Goal: Task Accomplishment & Management: Manage account settings

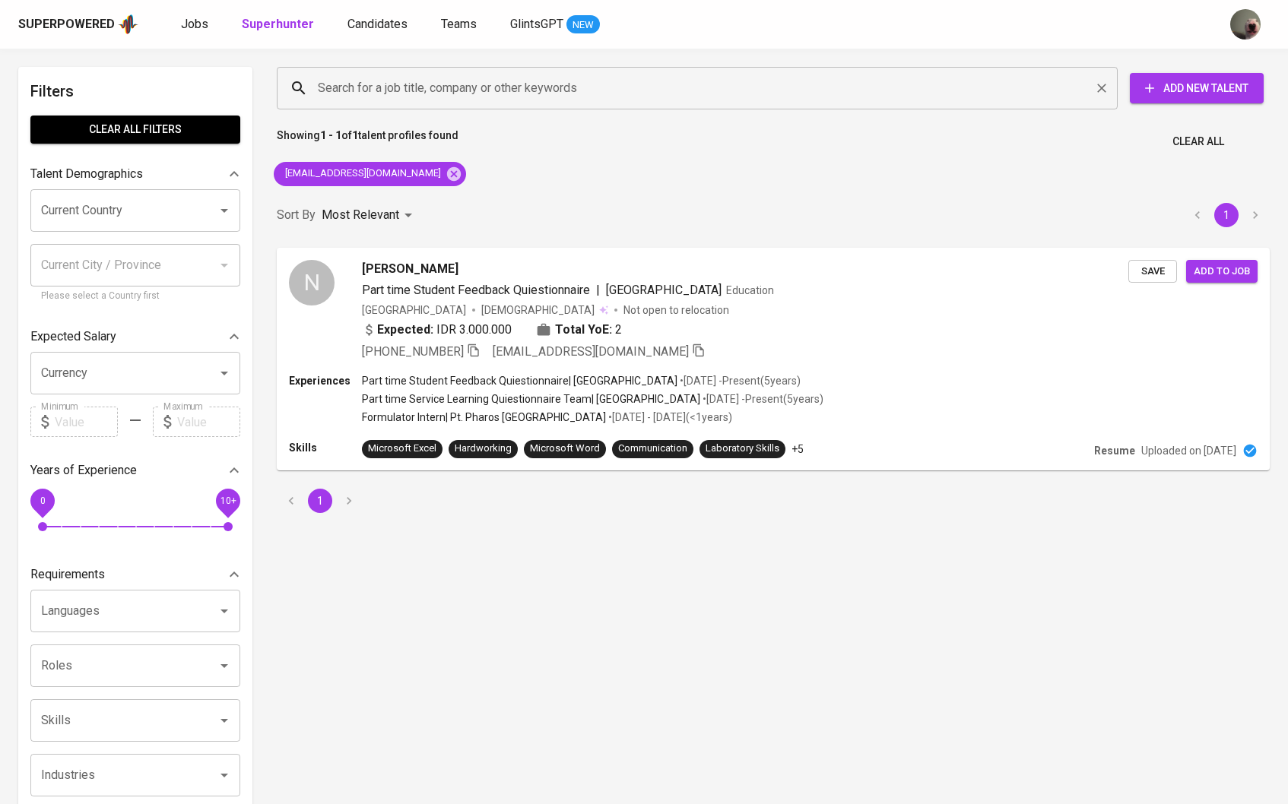
click at [408, 103] on div "Search for a job title, company or other keywords" at bounding box center [697, 88] width 841 height 43
paste input "[PERSON_NAME][EMAIL_ADDRESS][DOMAIN_NAME]"
type input "[PERSON_NAME][EMAIL_ADDRESS][DOMAIN_NAME]"
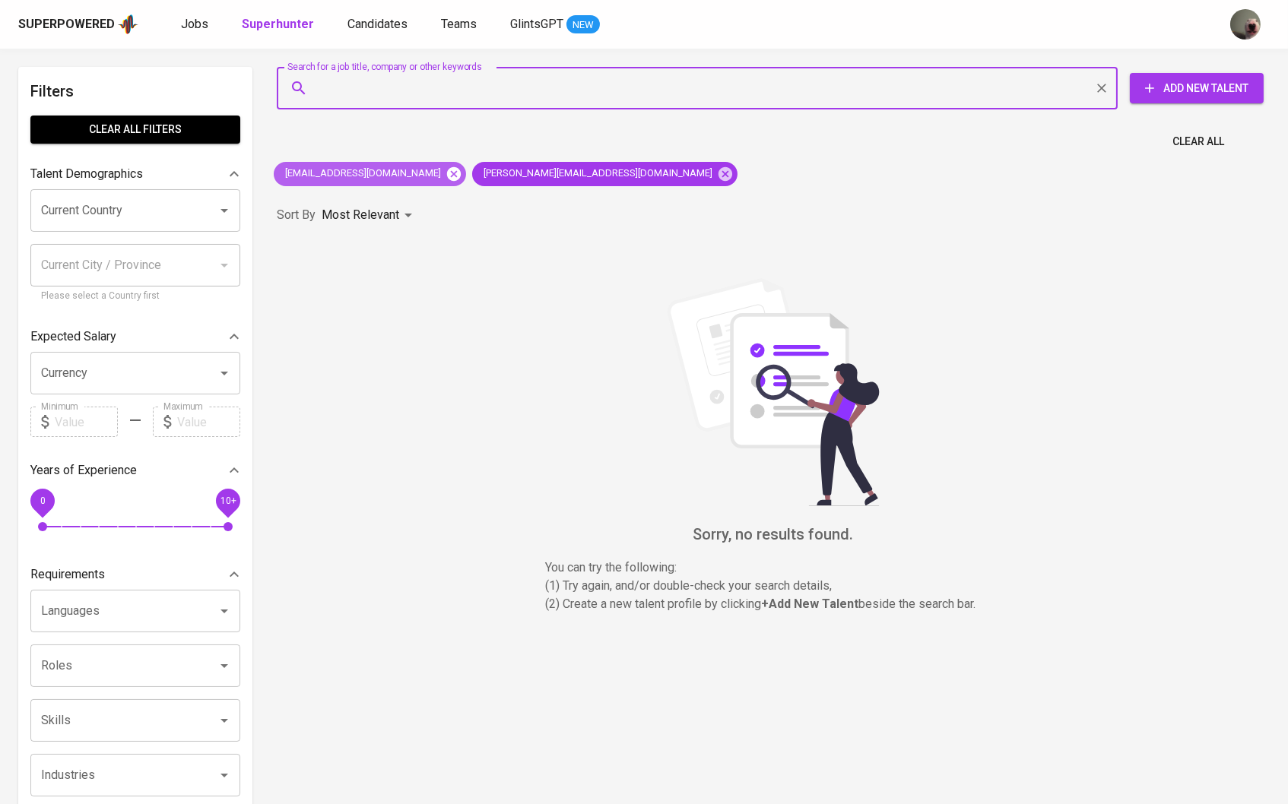
click at [447, 170] on icon at bounding box center [454, 173] width 14 height 14
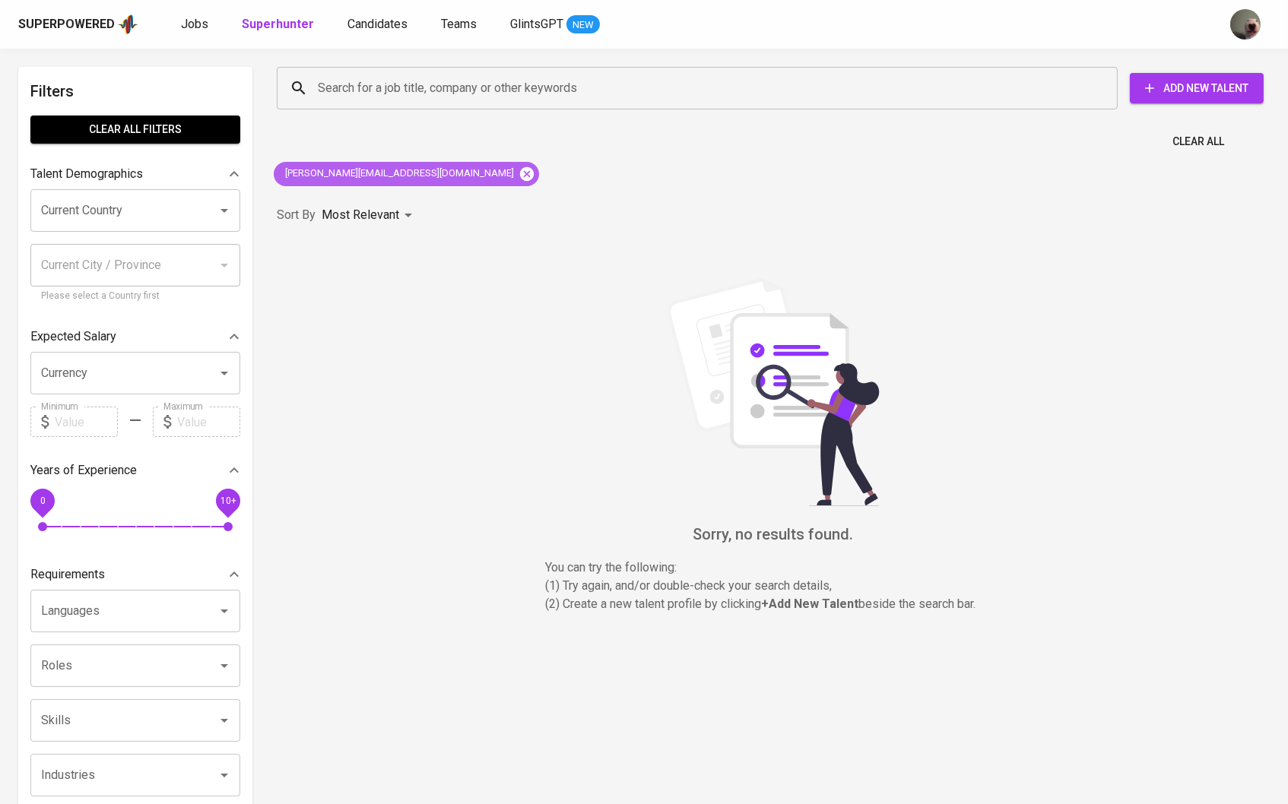
click at [520, 173] on icon at bounding box center [527, 173] width 14 height 14
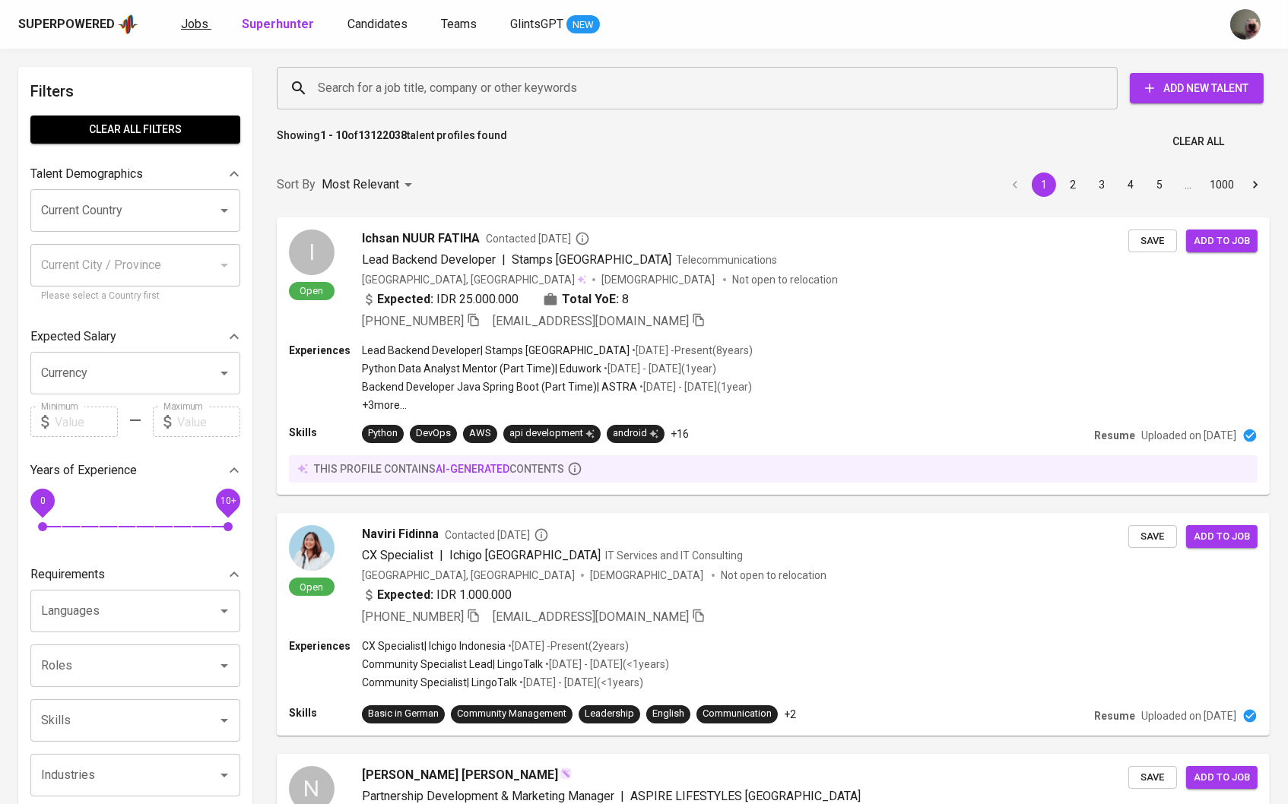
click at [196, 31] on link "Jobs" at bounding box center [196, 24] width 30 height 19
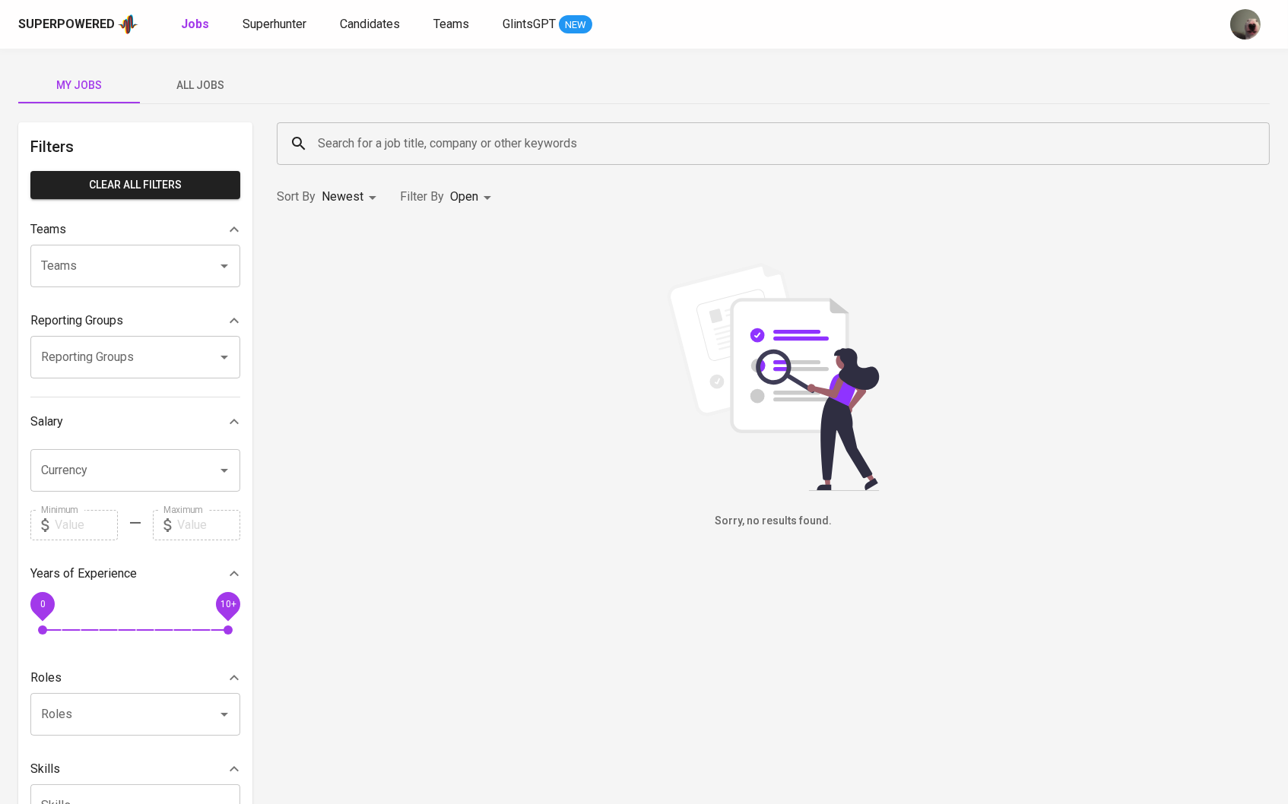
click at [204, 69] on button "All Jobs" at bounding box center [201, 85] width 122 height 36
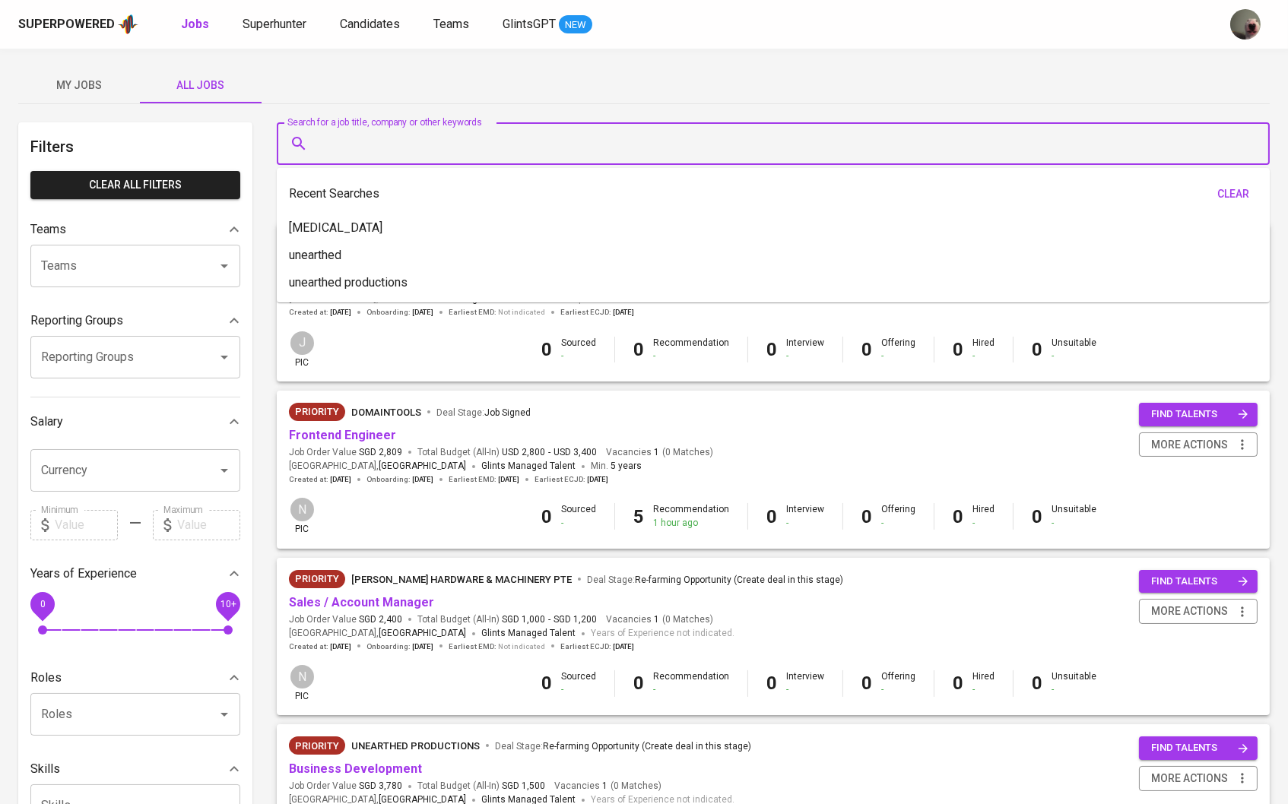
click at [406, 154] on input "Search for a job title, company or other keywords" at bounding box center [777, 143] width 926 height 29
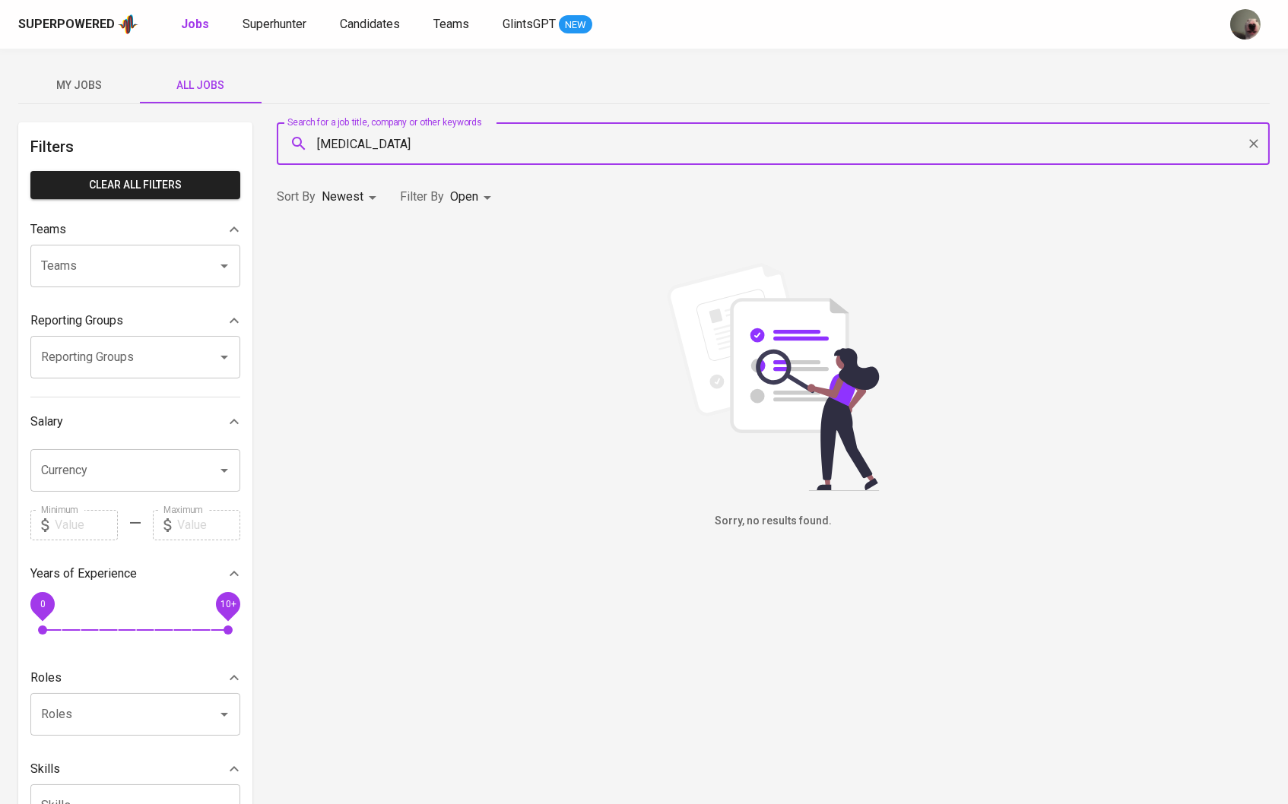
type input "[MEDICAL_DATA]"
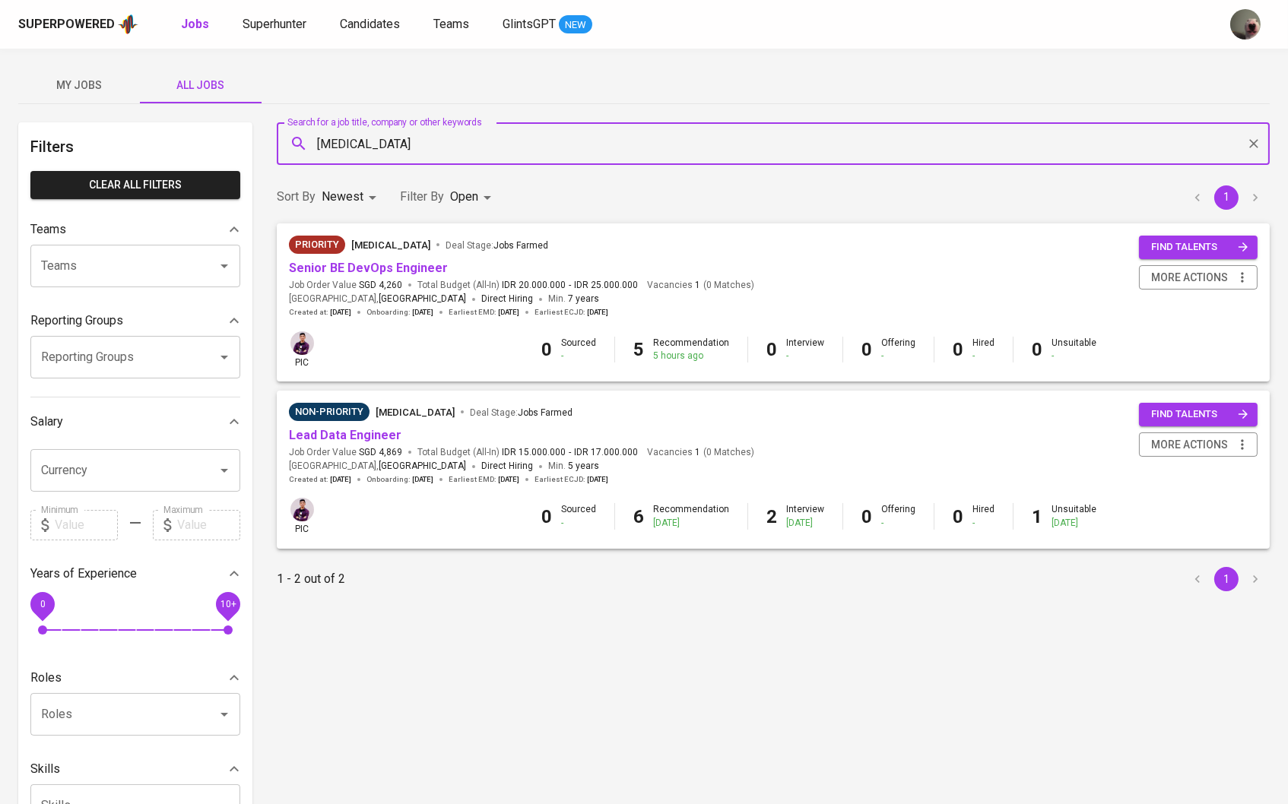
click at [338, 446] on span "Job Order Value SGD 4,869" at bounding box center [345, 452] width 113 height 13
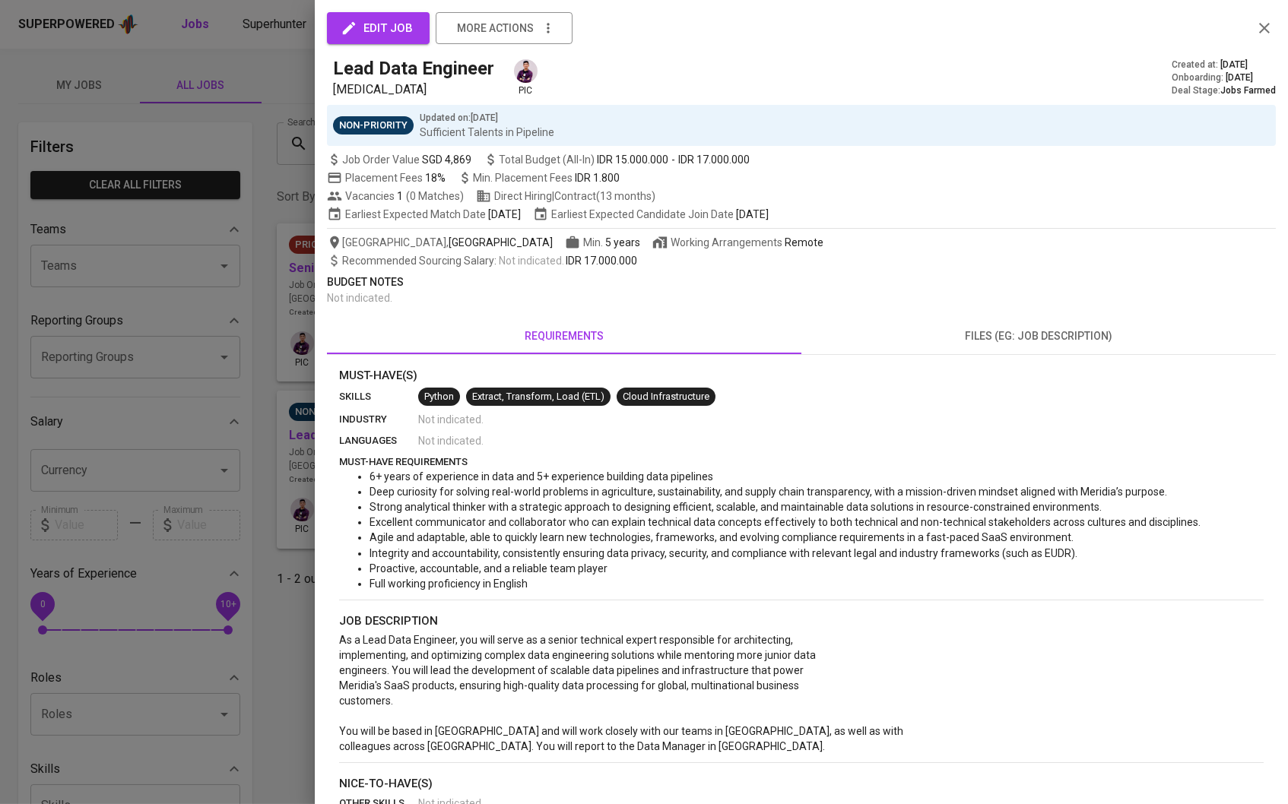
click at [342, 433] on div "edit job more actions Lead Data Engineer [MEDICAL_DATA] pic Created at : [DATE]…" at bounding box center [801, 402] width 973 height 804
click at [265, 418] on div at bounding box center [644, 402] width 1288 height 804
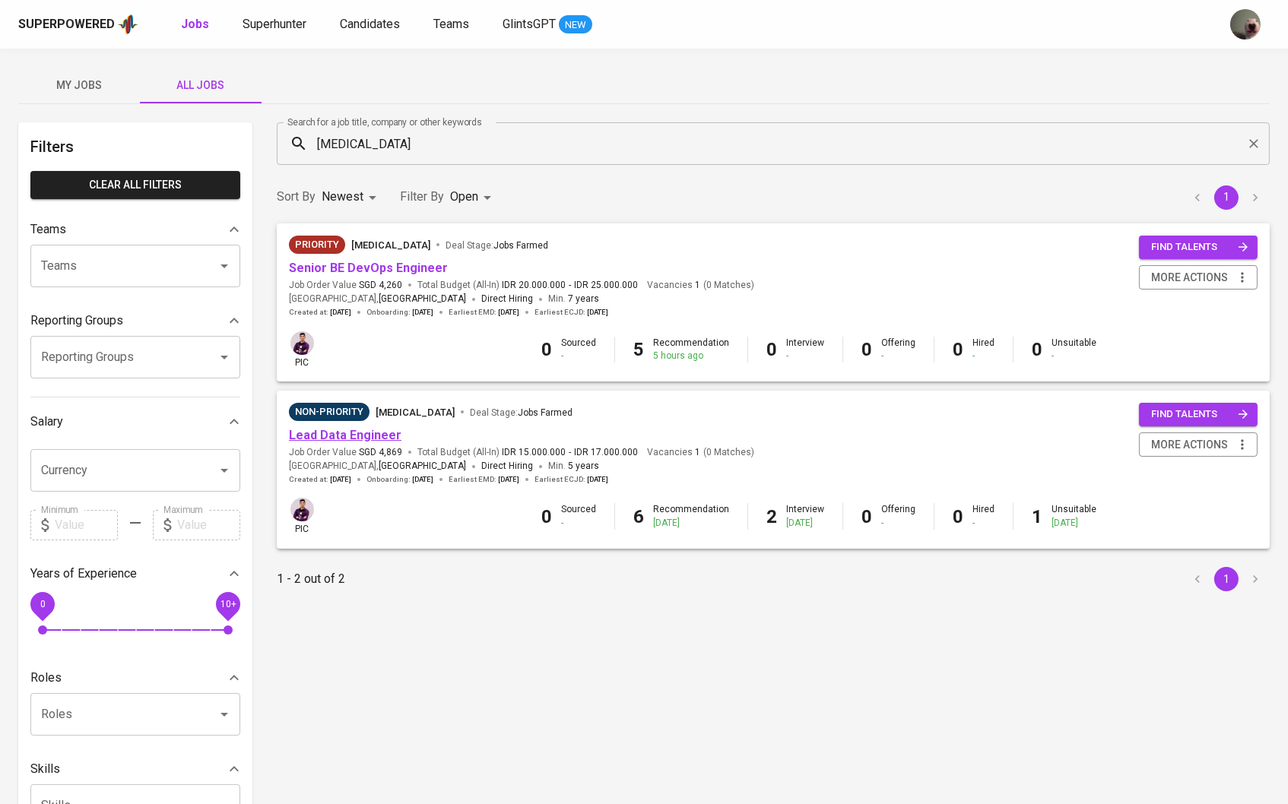
click at [306, 428] on link "Lead Data Engineer" at bounding box center [345, 435] width 113 height 14
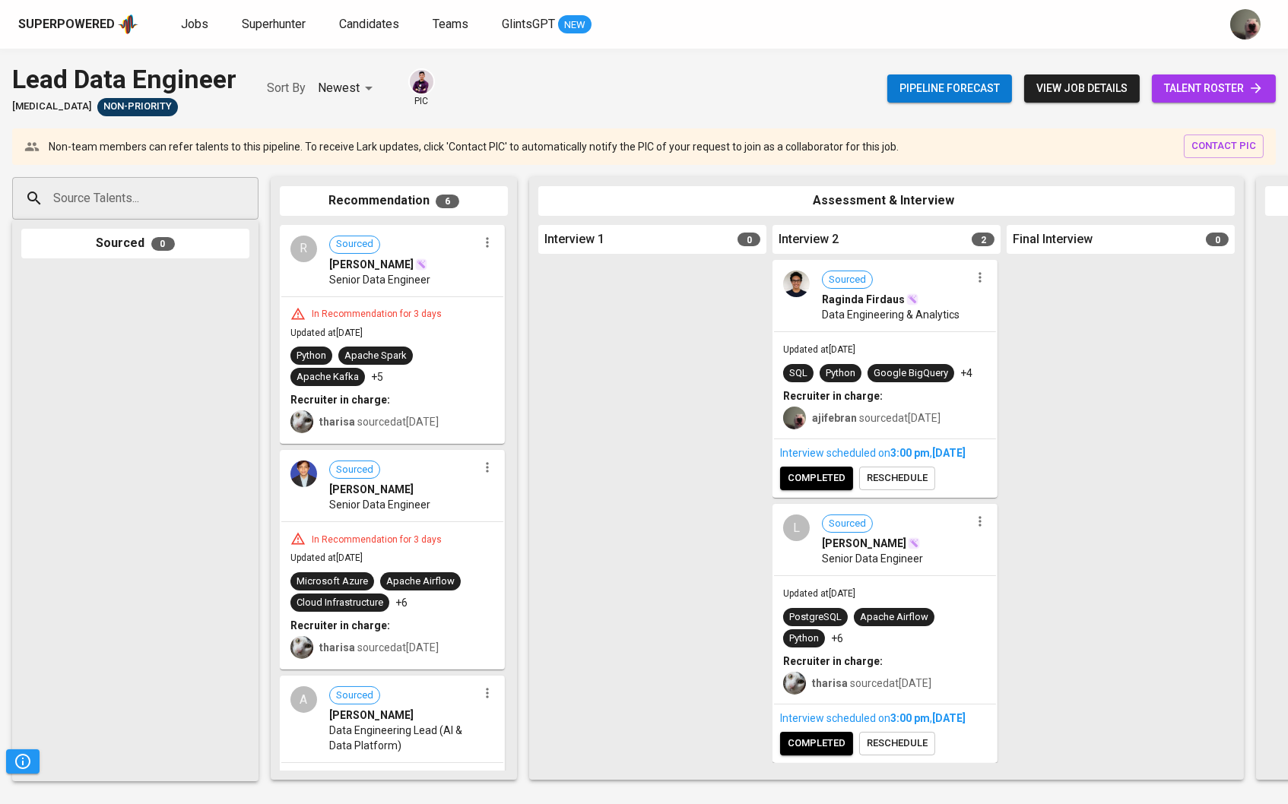
click at [1226, 84] on span "talent roster" at bounding box center [1214, 88] width 100 height 19
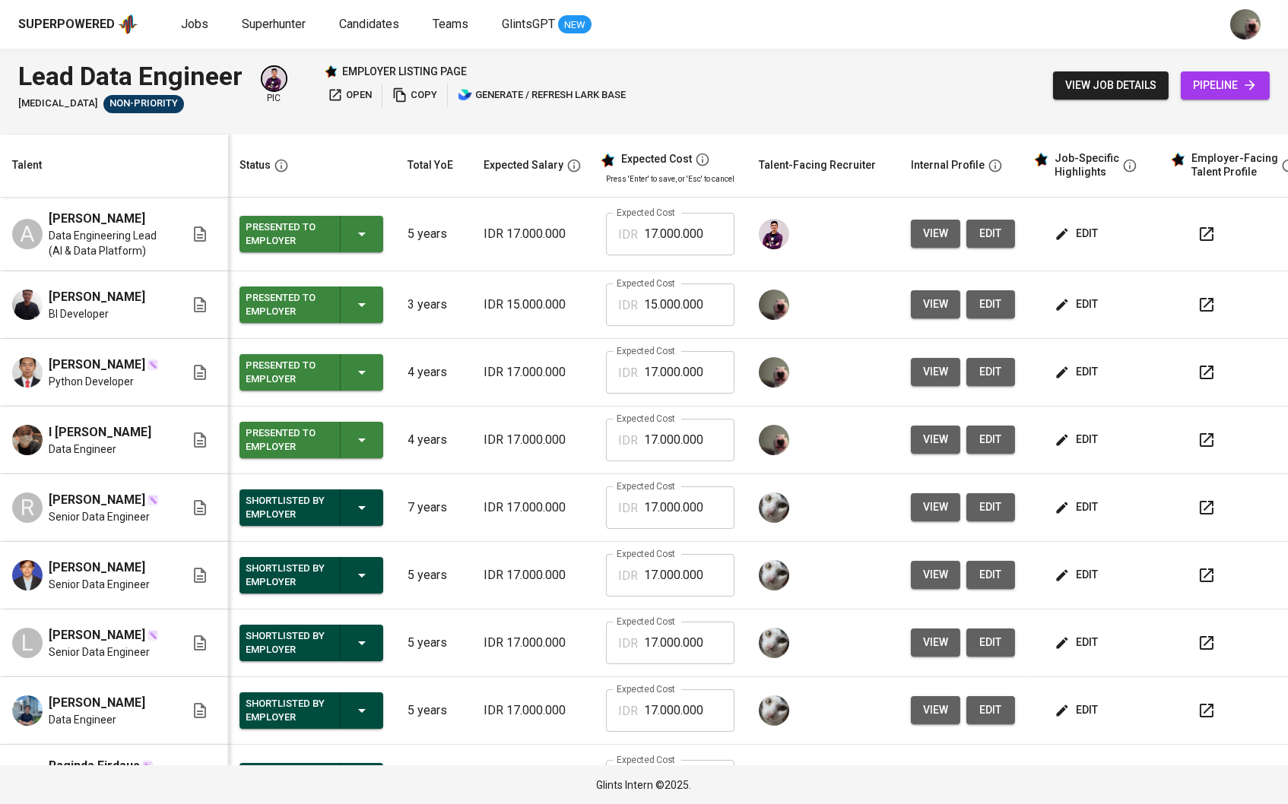
scroll to position [0, 1]
click at [142, 362] on td "[PERSON_NAME] Python Developer" at bounding box center [114, 373] width 228 height 68
click at [65, 374] on span "[PERSON_NAME]" at bounding box center [97, 365] width 97 height 18
click at [936, 377] on span "view" at bounding box center [935, 372] width 25 height 19
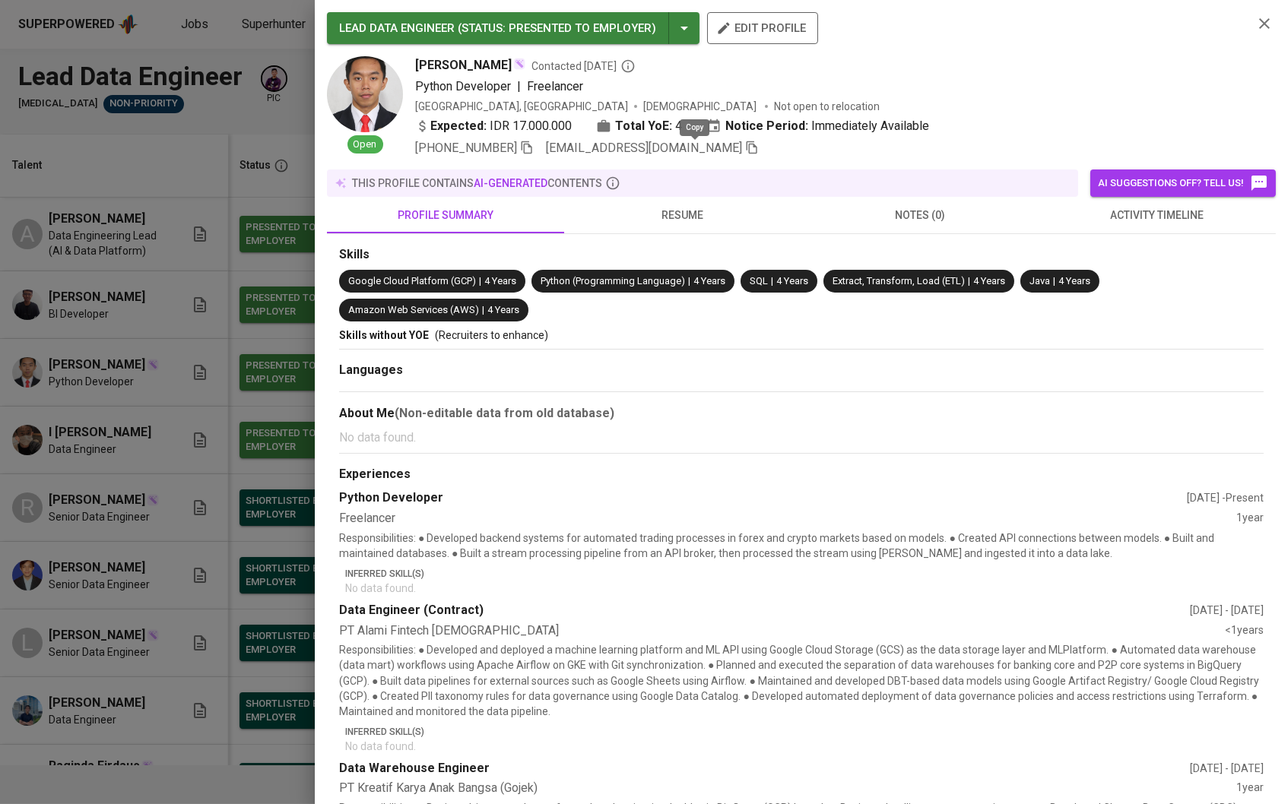
click at [745, 153] on icon "button" at bounding box center [752, 148] width 14 height 14
click at [176, 179] on div at bounding box center [644, 402] width 1288 height 804
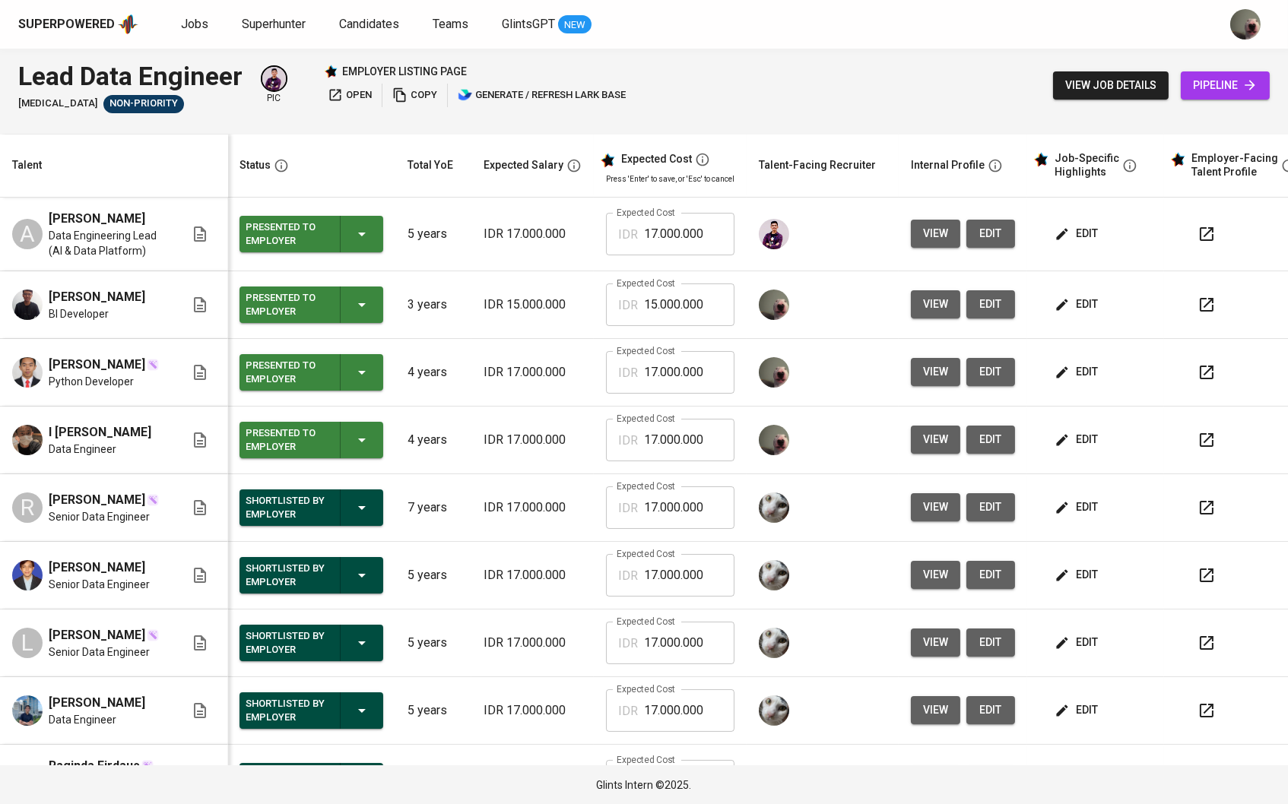
click at [1233, 90] on span "pipeline" at bounding box center [1225, 85] width 65 height 19
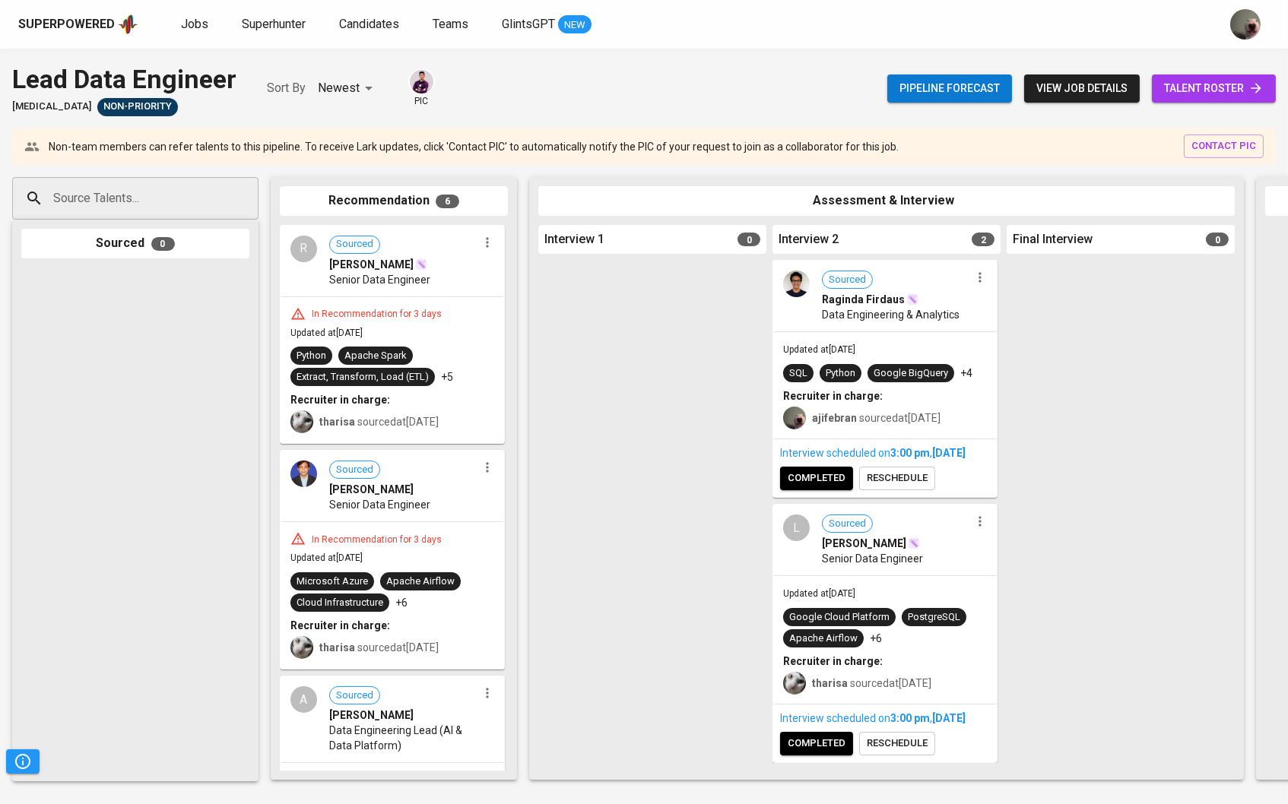
click at [143, 232] on div "Sourced 0" at bounding box center [135, 244] width 228 height 30
click at [150, 195] on input "Source Talents..." at bounding box center [129, 198] width 160 height 29
paste input "[EMAIL_ADDRESS][DOMAIN_NAME]"
type input "[EMAIL_ADDRESS][DOMAIN_NAME]"
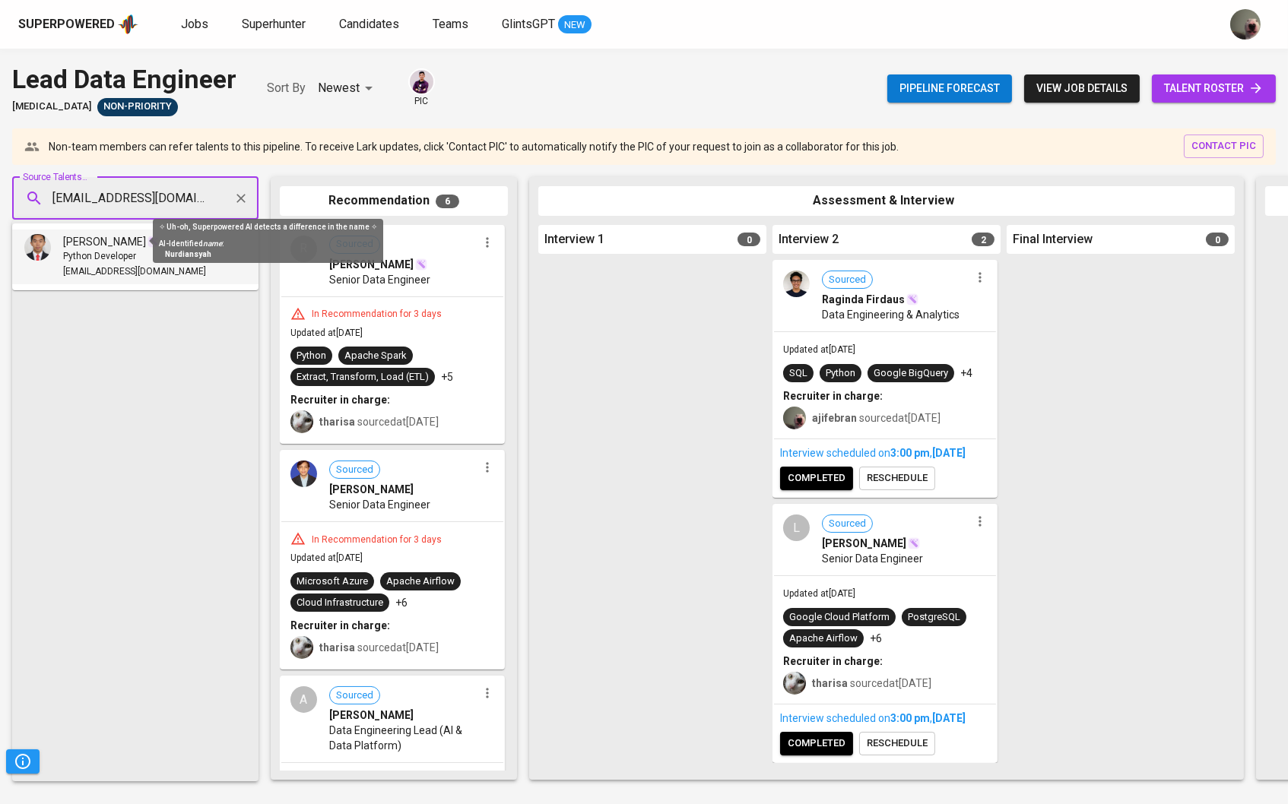
click at [128, 251] on span "Python Developer" at bounding box center [99, 256] width 73 height 15
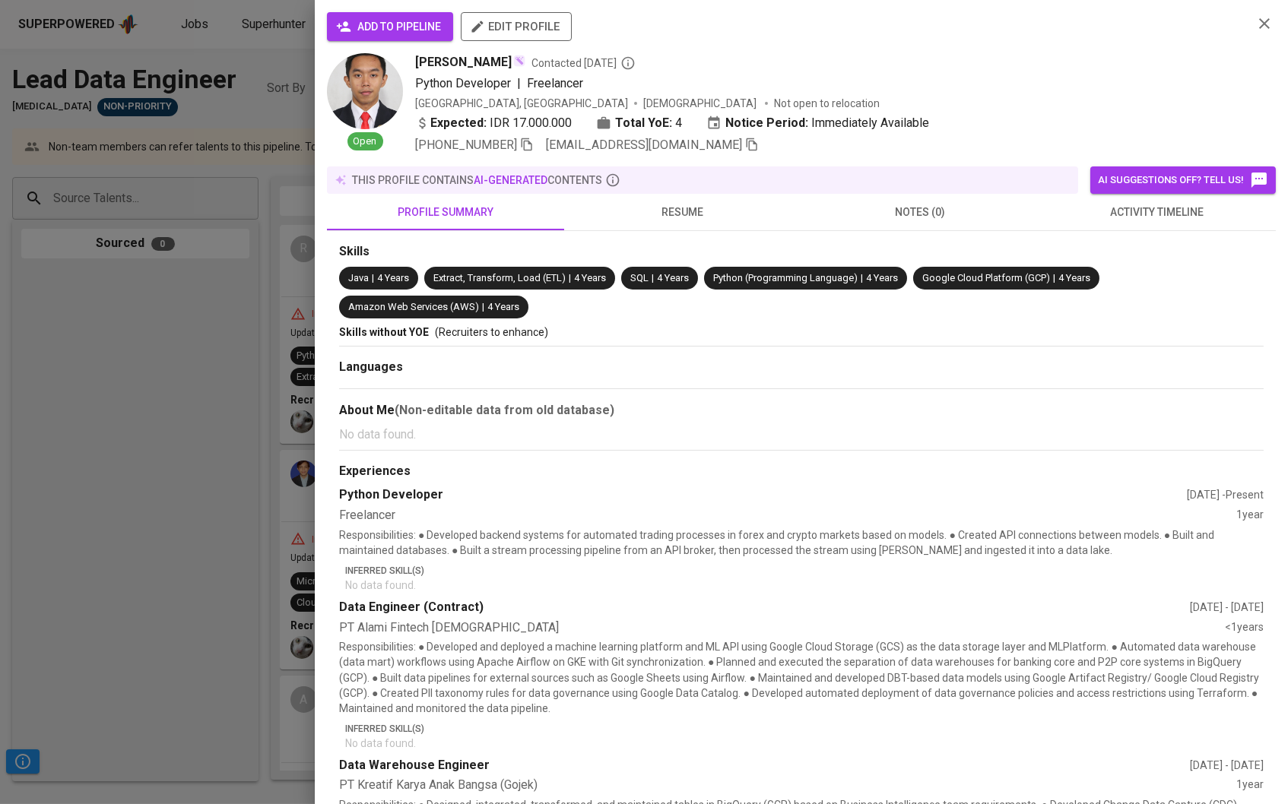
click at [349, 28] on icon "button" at bounding box center [344, 26] width 14 height 10
